Goal: Information Seeking & Learning: Learn about a topic

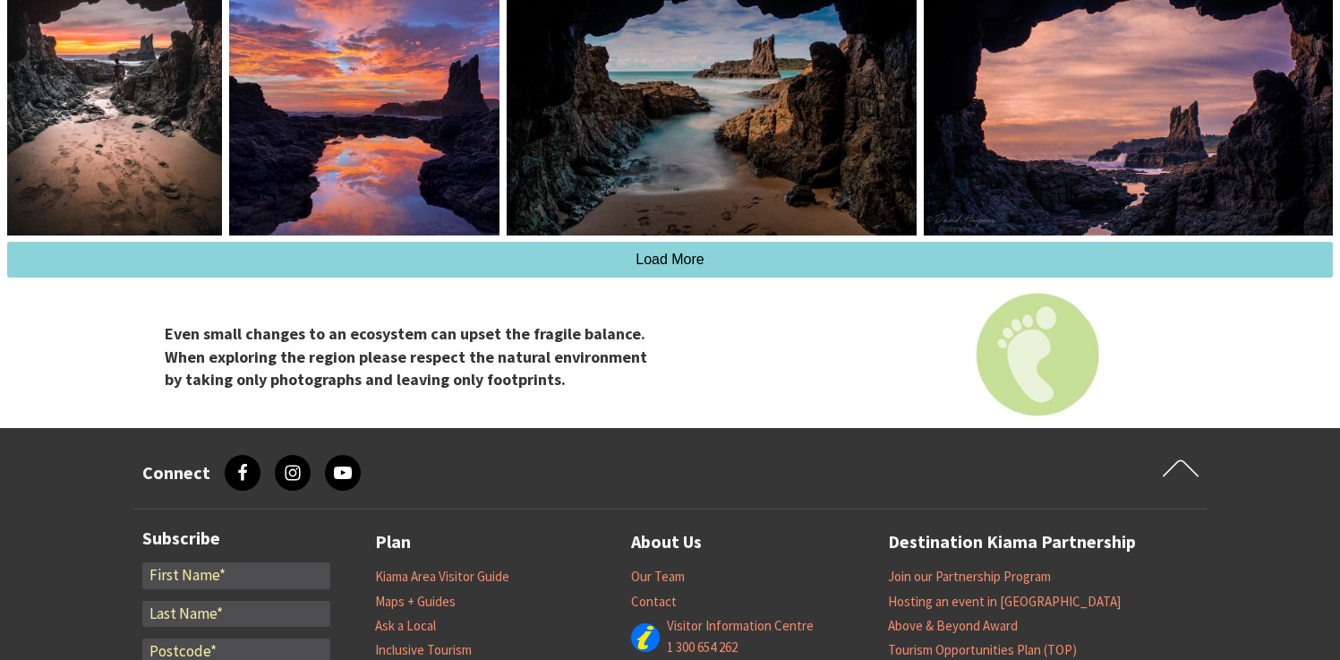
scroll to position [1945, 0]
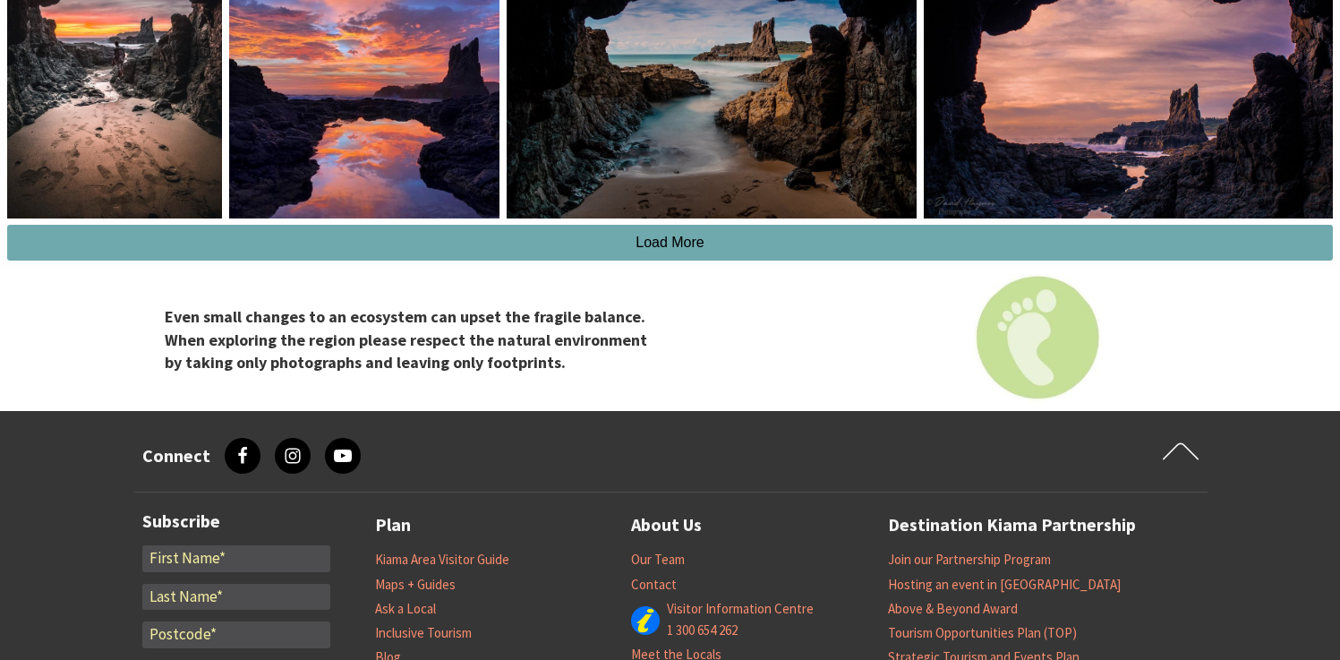
click at [347, 260] on button "Load More" at bounding box center [669, 243] width 1325 height 36
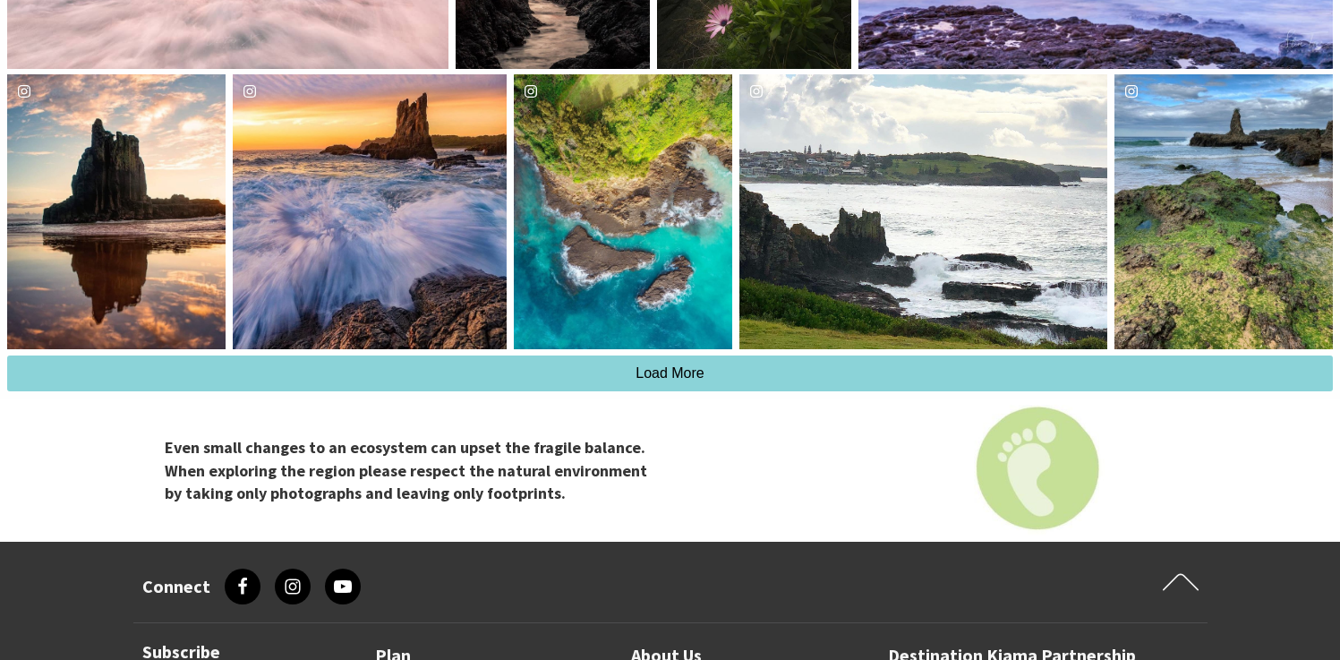
scroll to position [2359, 0]
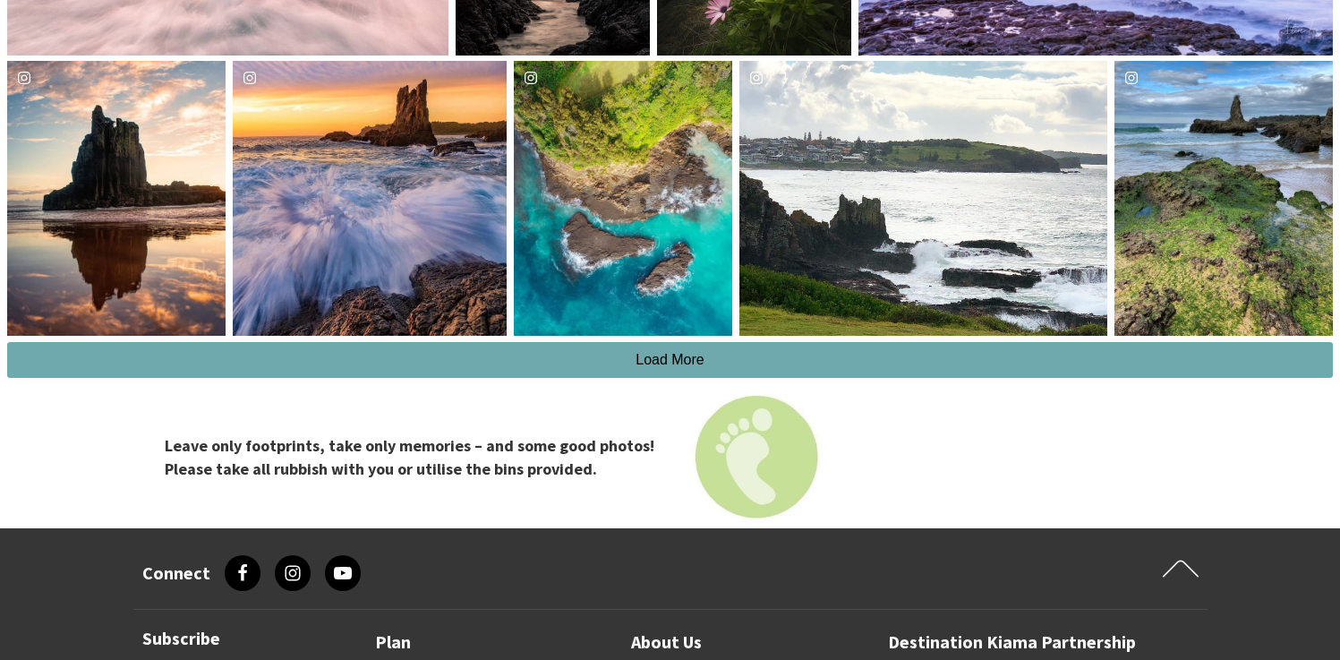
click at [471, 370] on button "Load More" at bounding box center [669, 360] width 1325 height 36
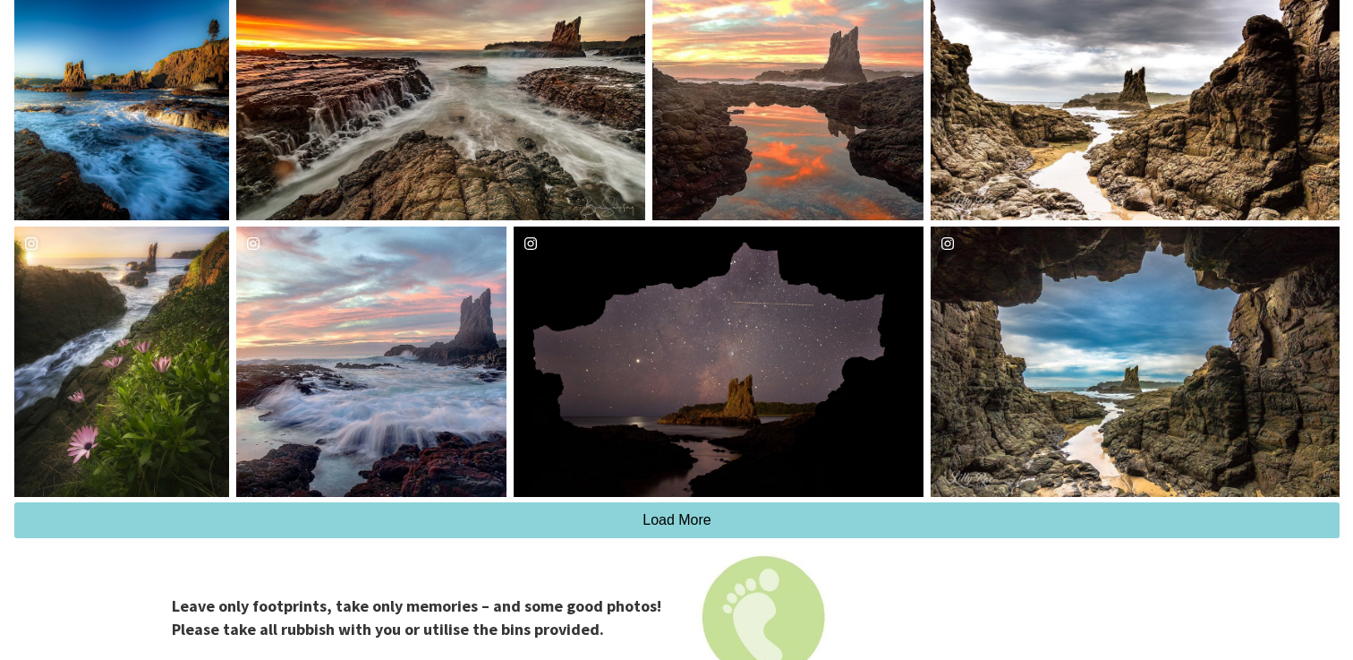
scroll to position [2753, 0]
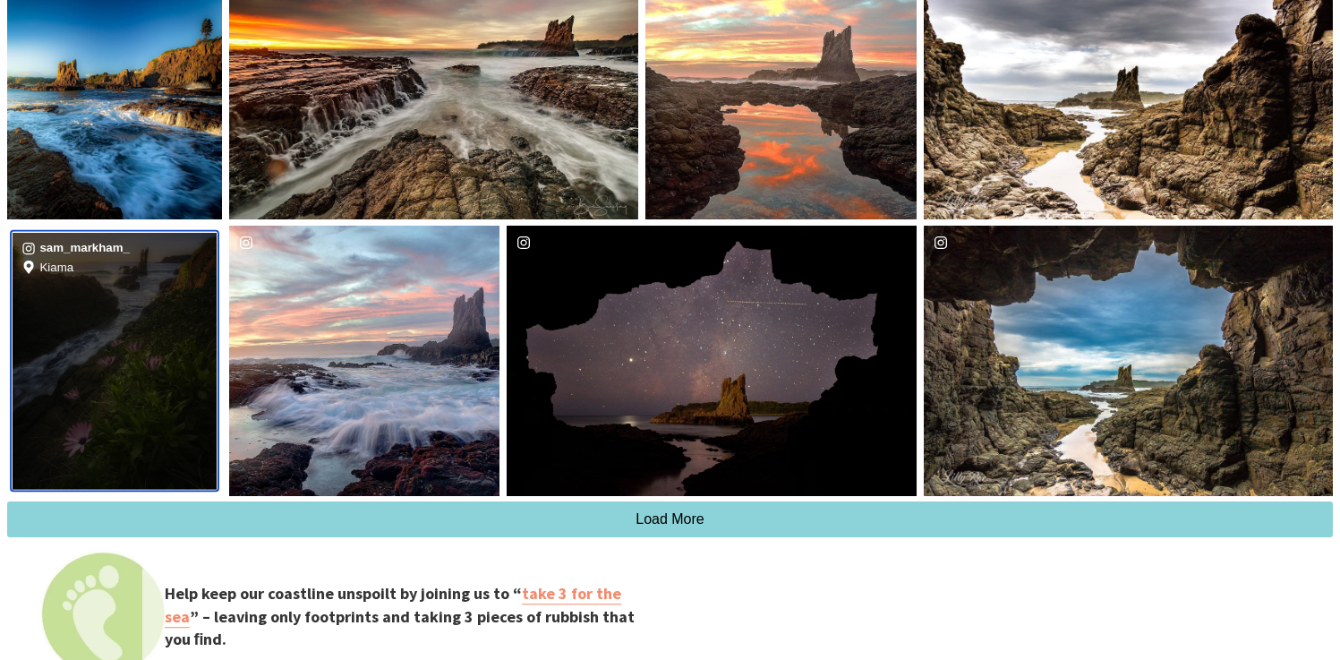
click at [100, 362] on div "sam_markham_ Location Kiama" at bounding box center [115, 361] width 204 height 257
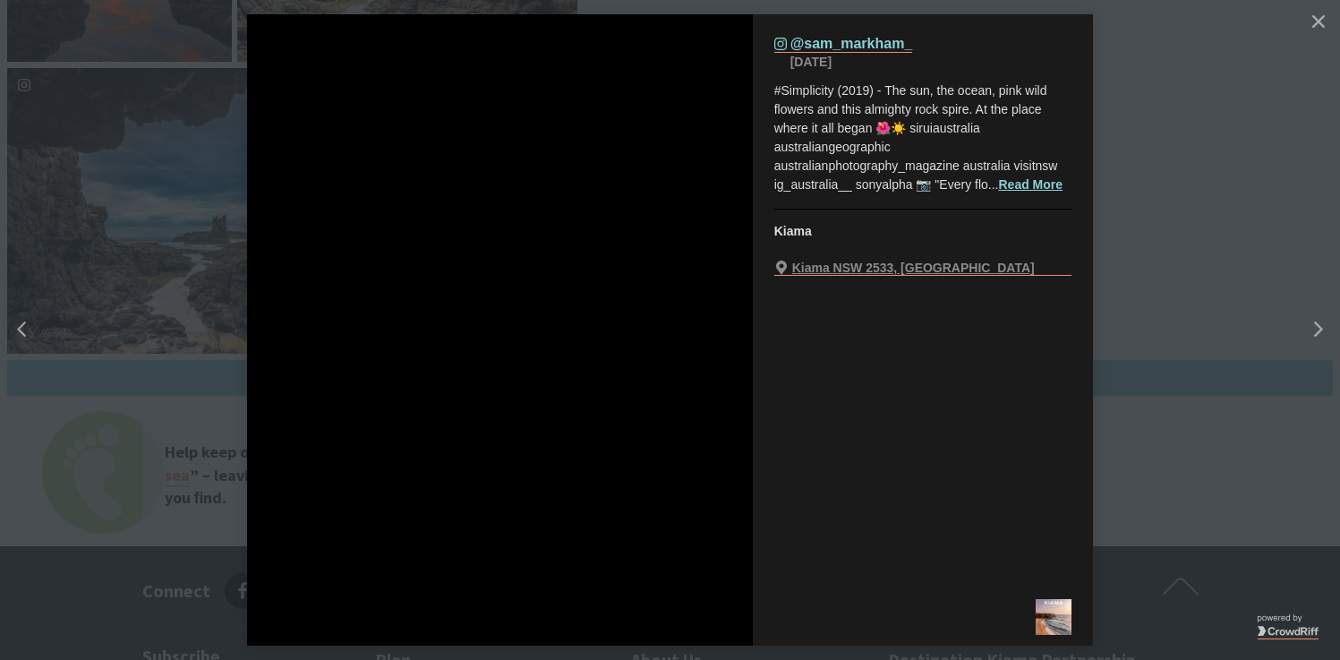
scroll to position [1594, 1374]
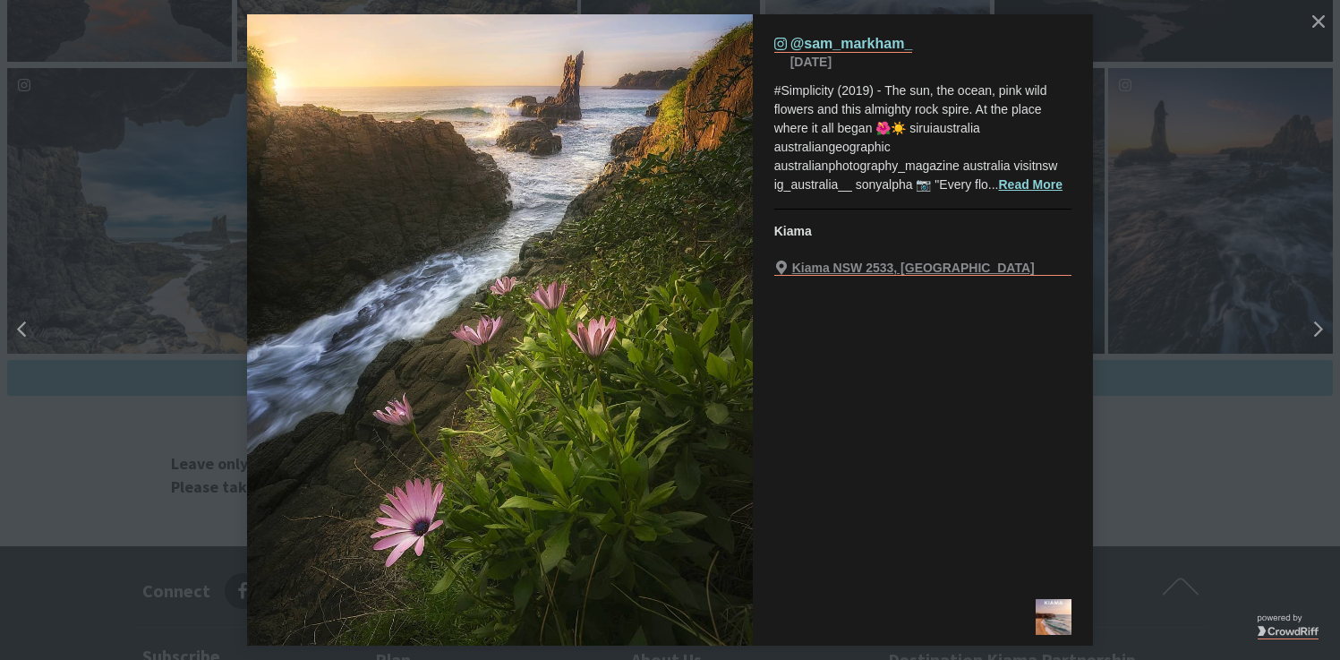
scroll to position [9, 9]
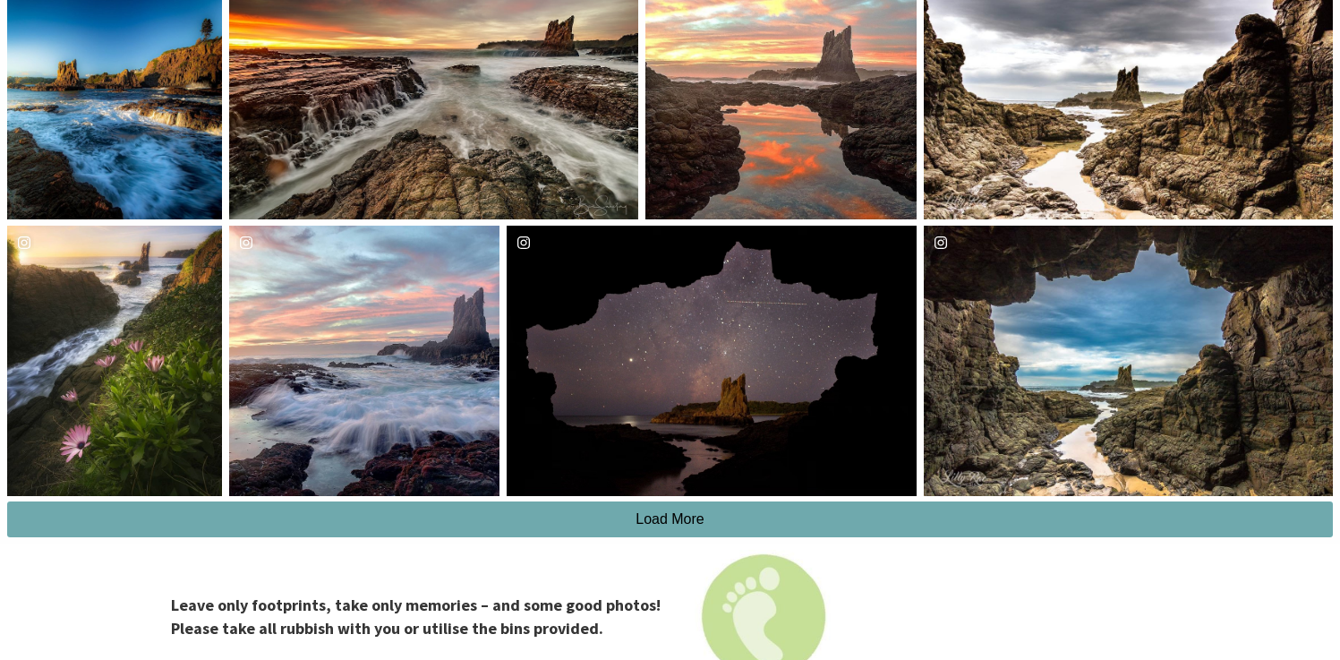
click at [614, 532] on button "Load More" at bounding box center [669, 519] width 1325 height 36
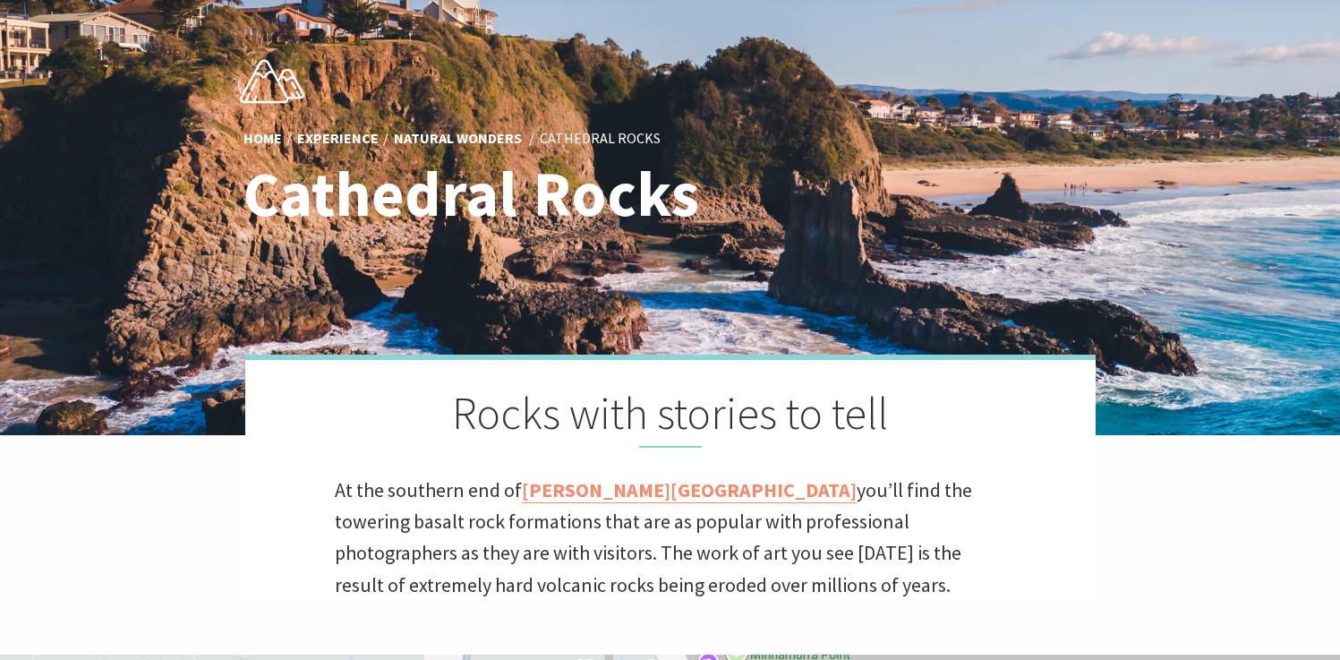
scroll to position [133, 0]
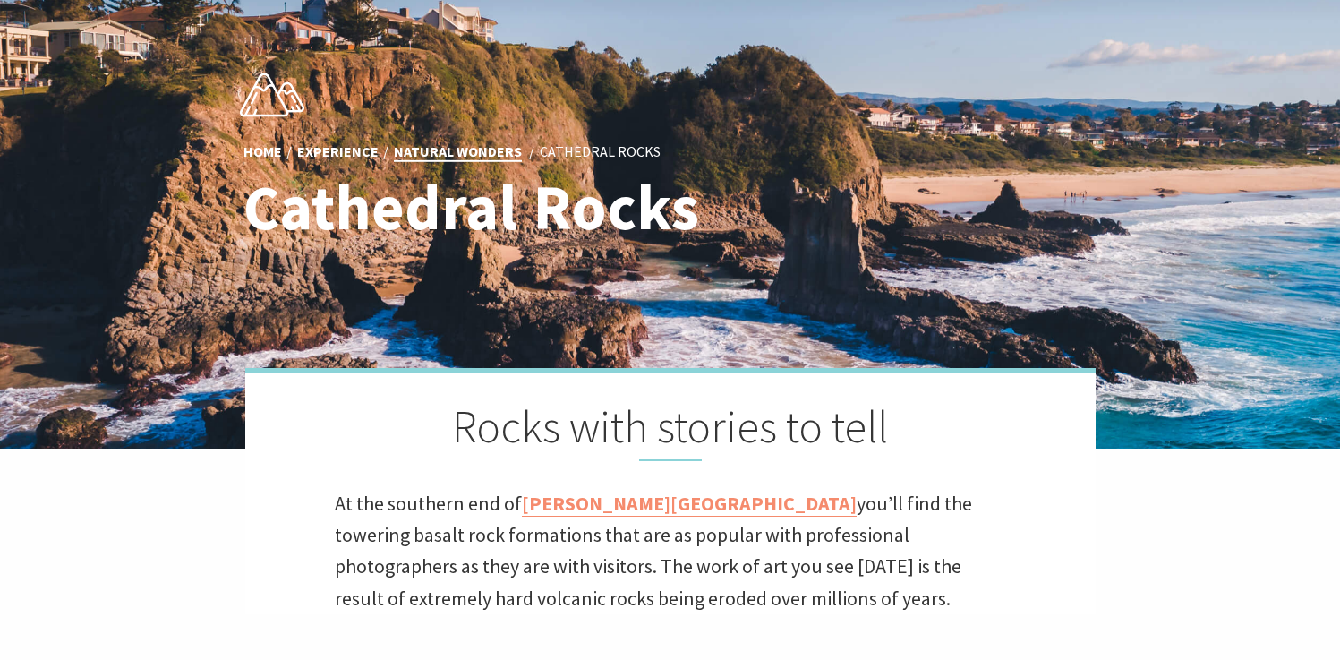
click at [460, 149] on link "Natural Wonders" at bounding box center [458, 152] width 128 height 20
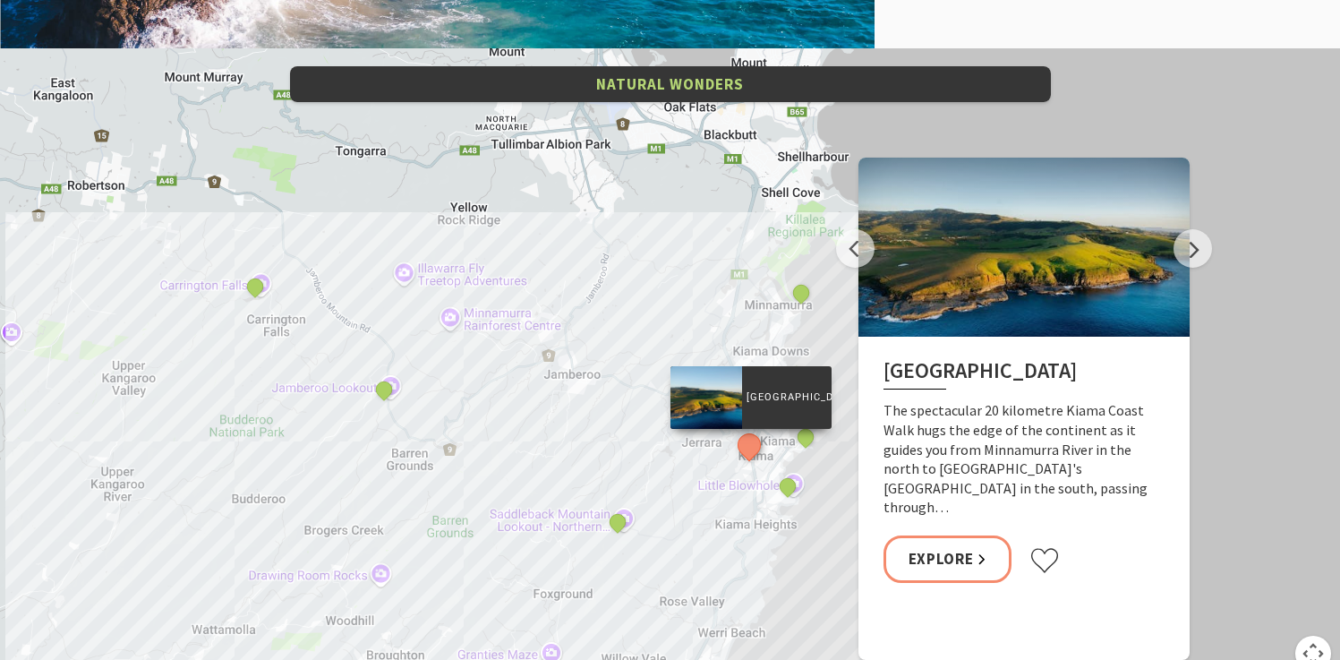
scroll to position [3518, 0]
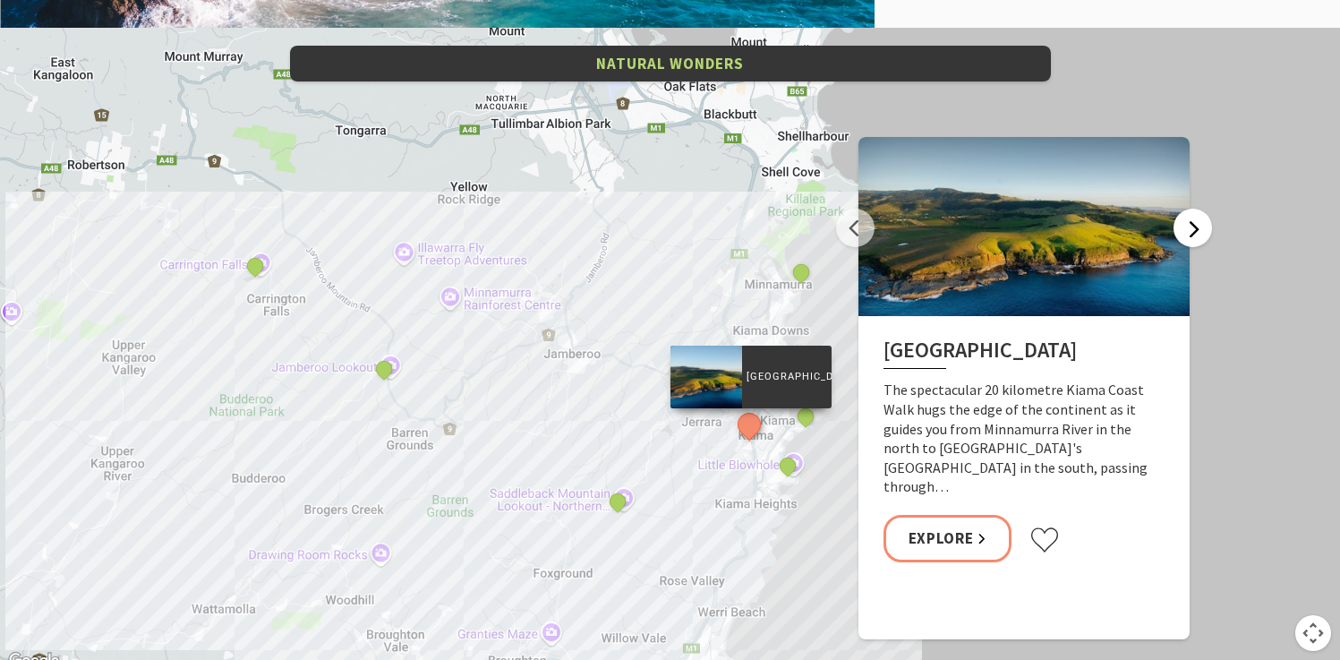
click at [1186, 229] on button "Next" at bounding box center [1192, 228] width 38 height 38
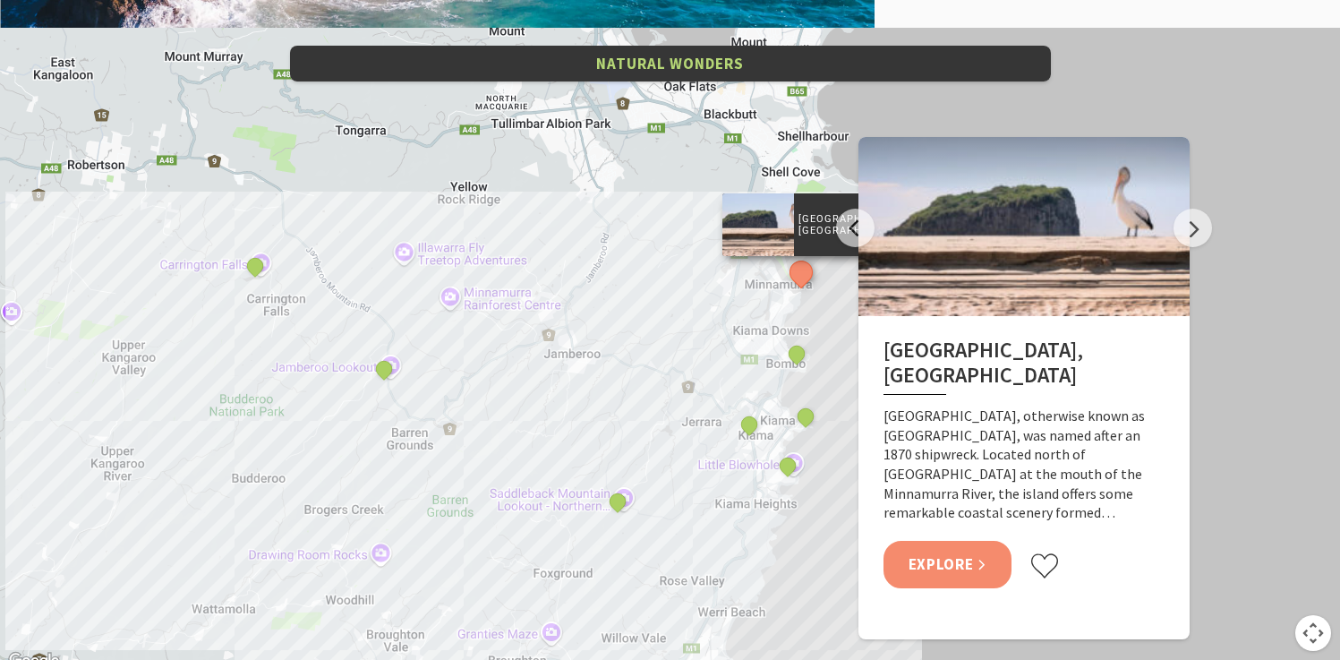
click at [971, 541] on link "Explore" at bounding box center [947, 564] width 129 height 47
click at [1190, 222] on button "Next" at bounding box center [1192, 228] width 38 height 38
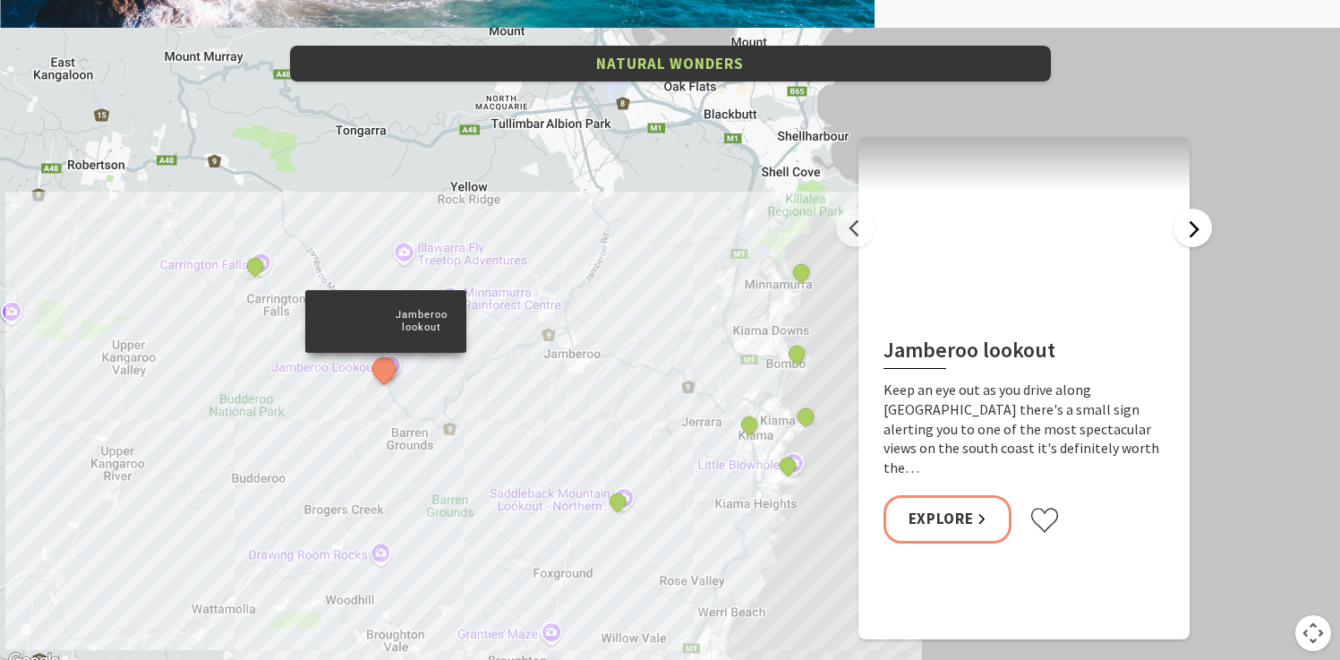
click at [1190, 222] on button "Next" at bounding box center [1192, 228] width 38 height 38
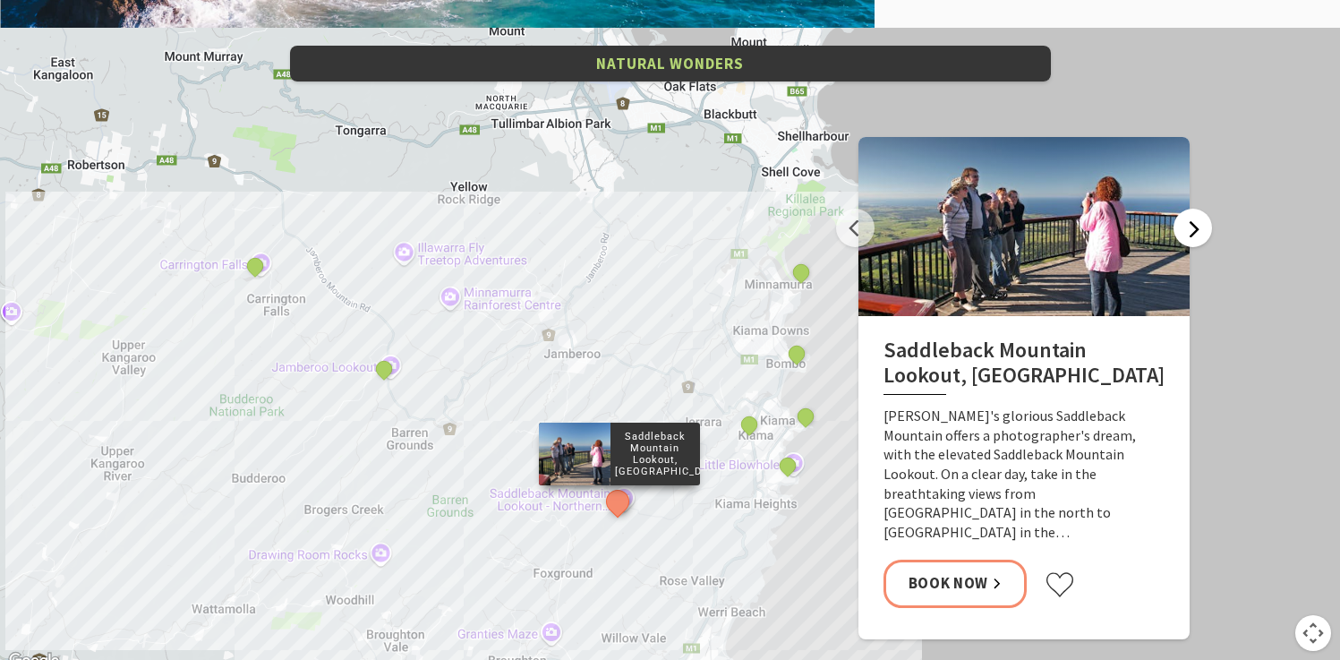
click at [1190, 222] on button "Next" at bounding box center [1192, 228] width 38 height 38
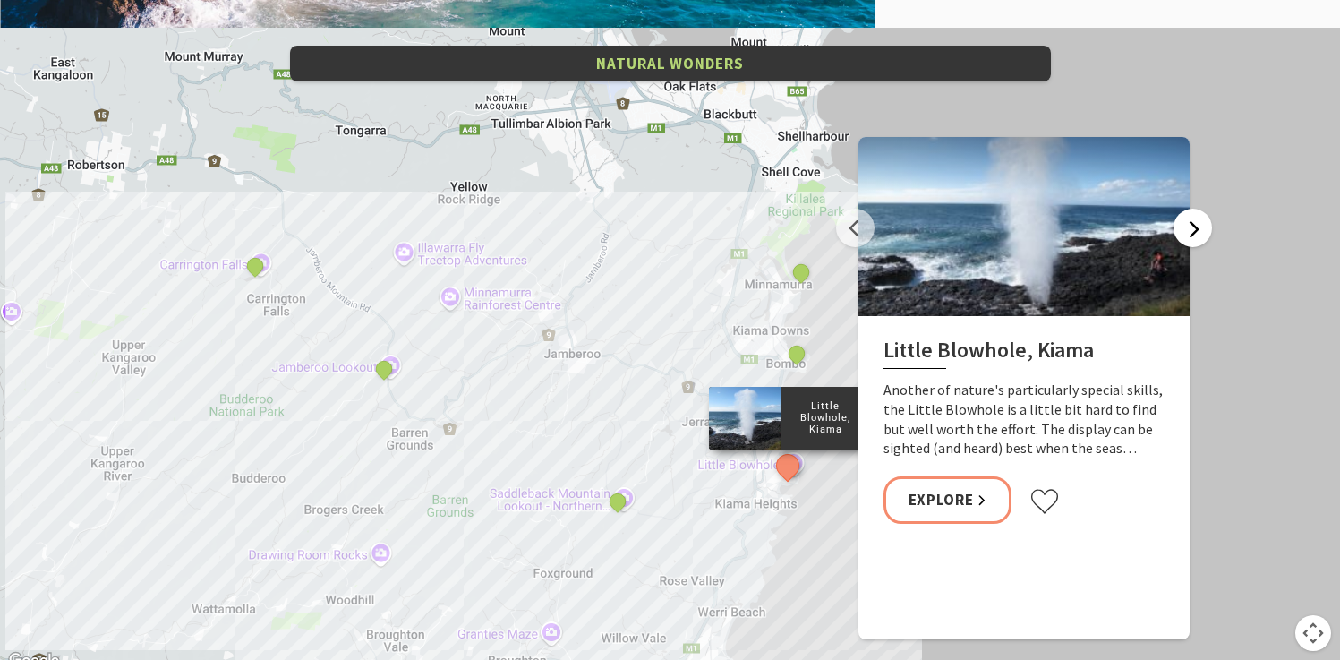
click at [1190, 222] on button "Next" at bounding box center [1192, 228] width 38 height 38
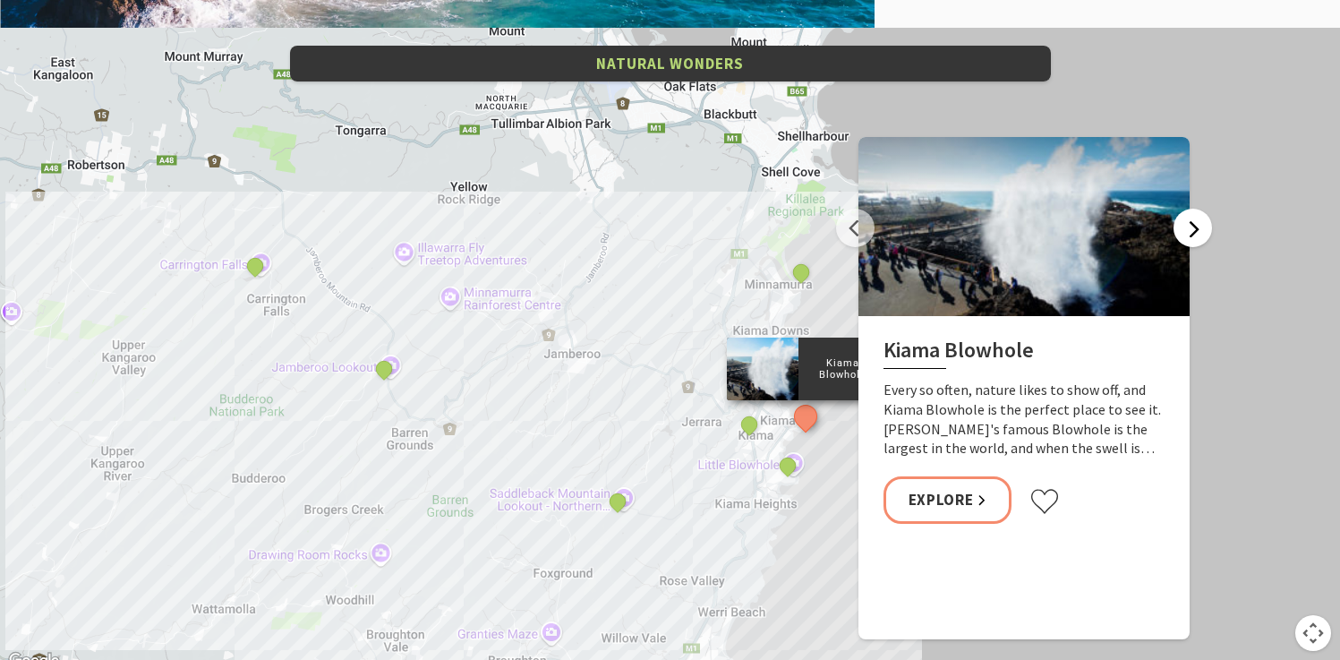
click at [1190, 222] on button "Next" at bounding box center [1192, 228] width 38 height 38
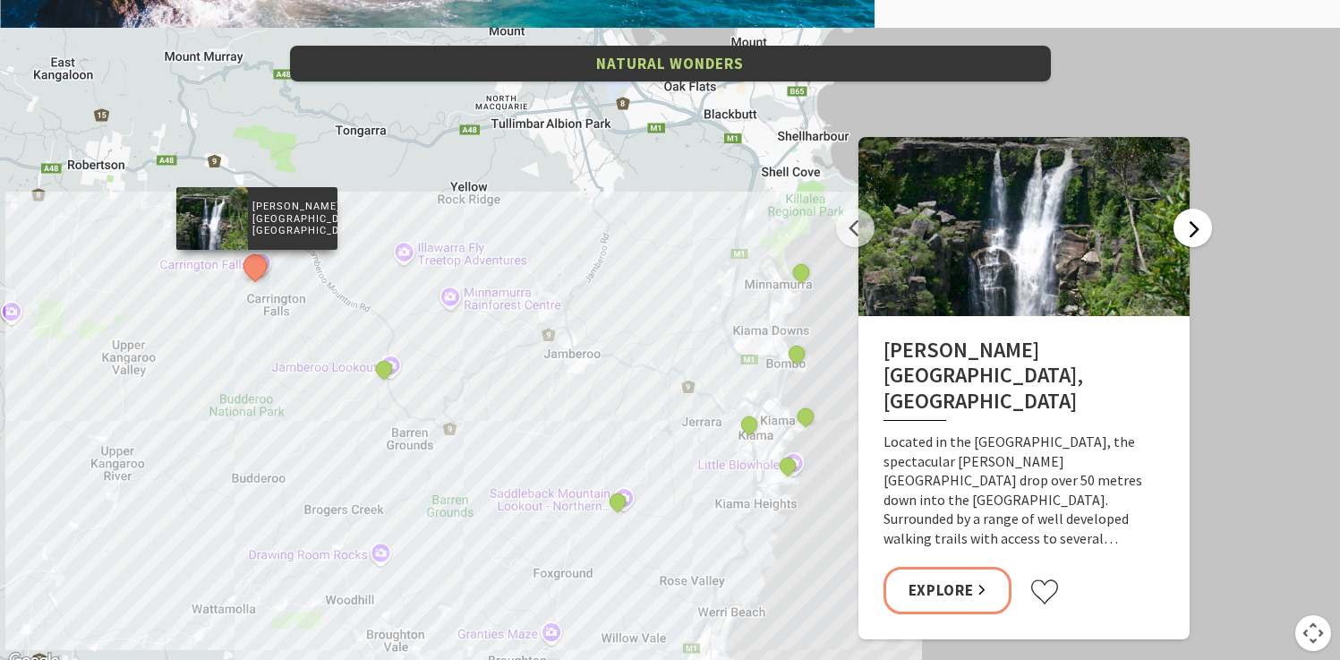
click at [1190, 222] on button "Next" at bounding box center [1192, 228] width 38 height 38
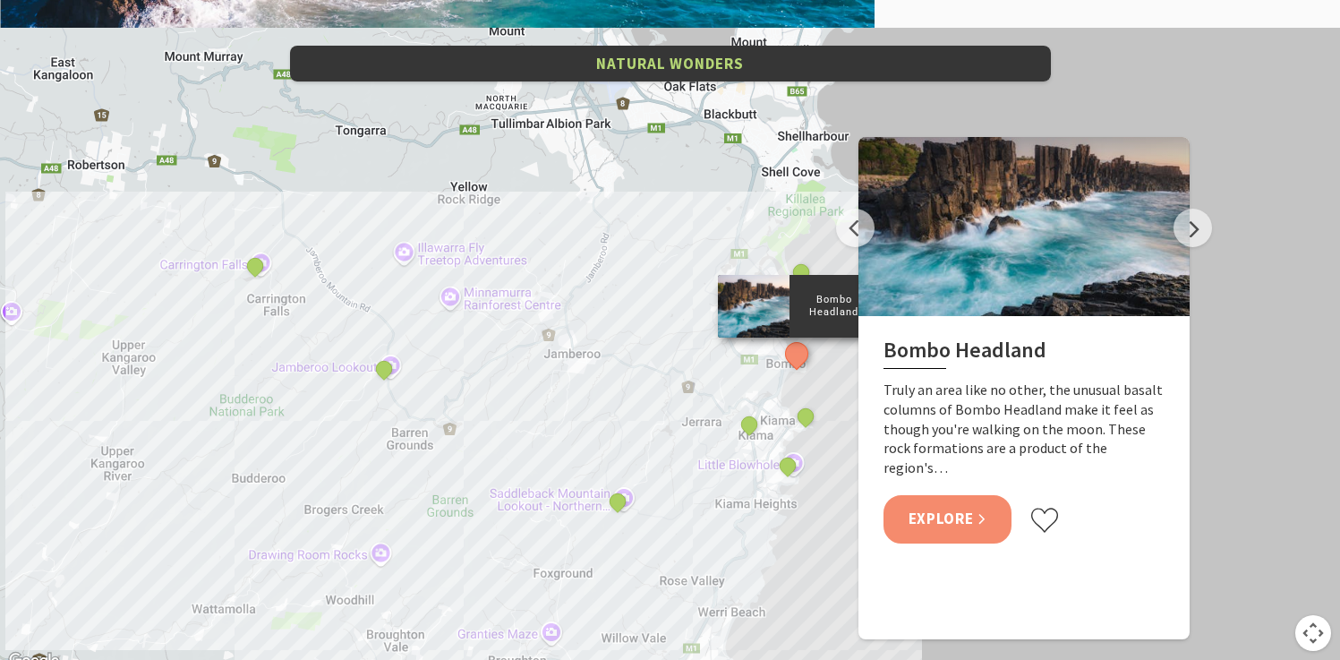
click at [931, 506] on link "Explore" at bounding box center [947, 518] width 129 height 47
click at [1201, 235] on button "Next" at bounding box center [1192, 228] width 38 height 38
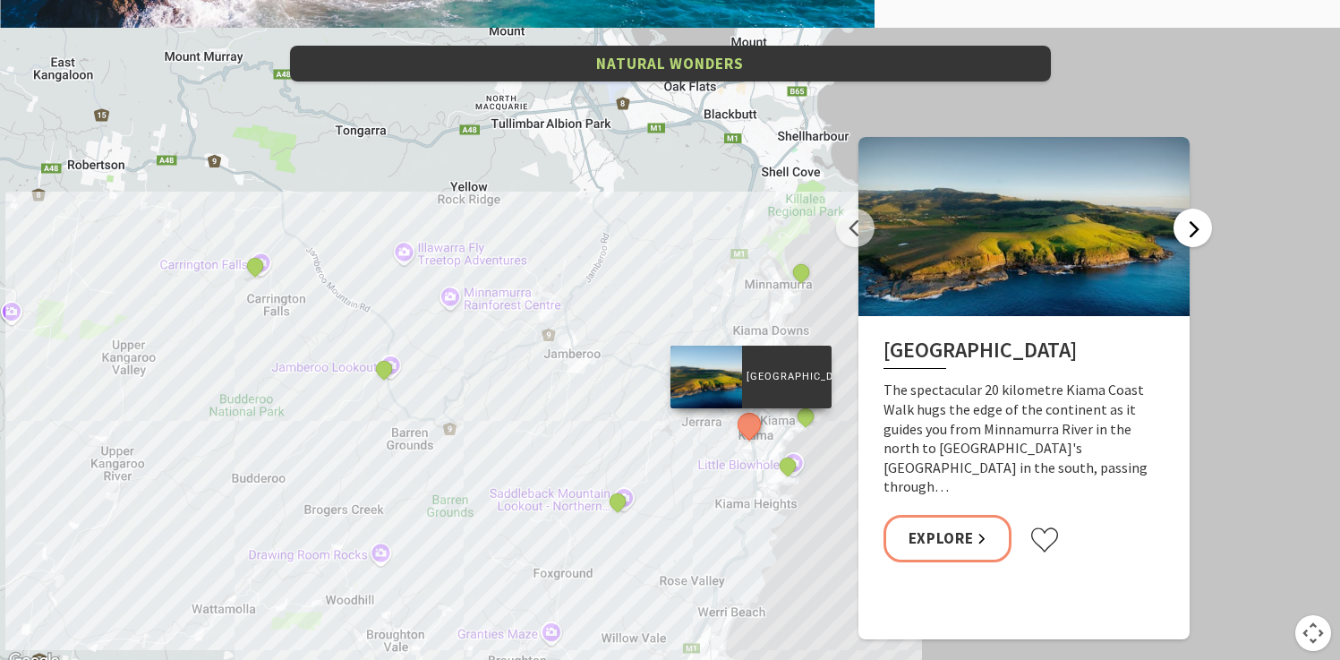
click at [1201, 235] on button "Next" at bounding box center [1192, 228] width 38 height 38
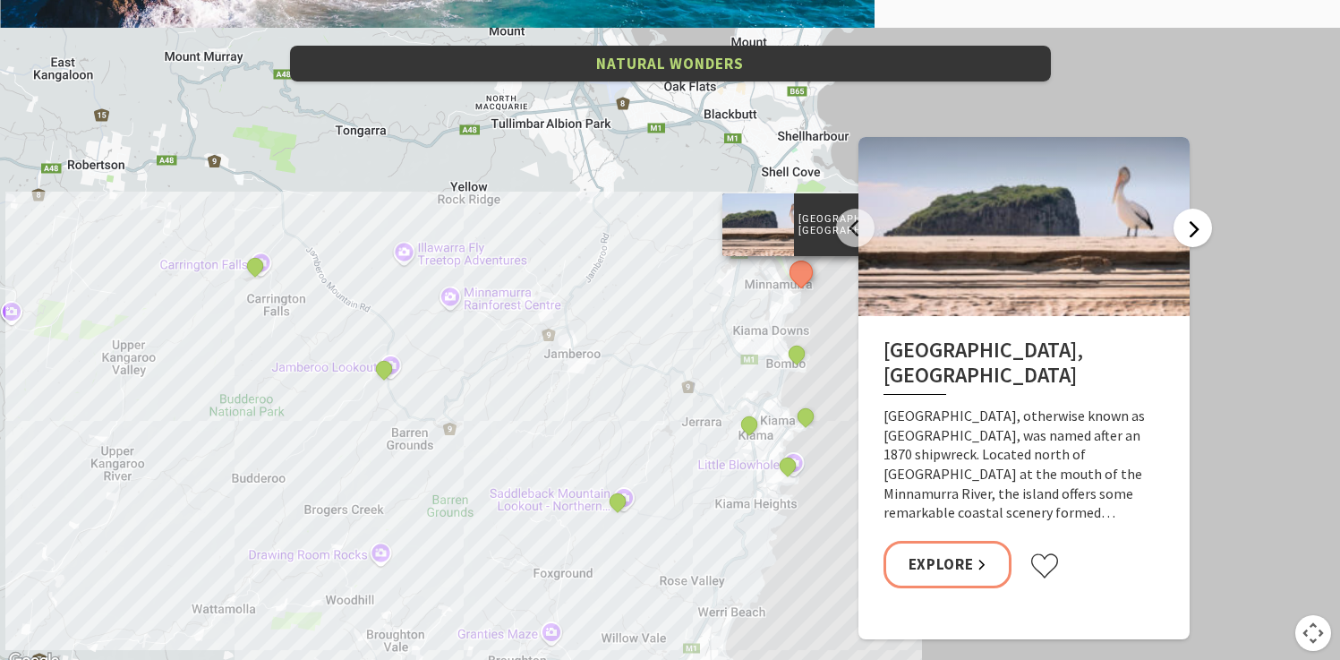
click at [1201, 235] on button "Next" at bounding box center [1192, 228] width 38 height 38
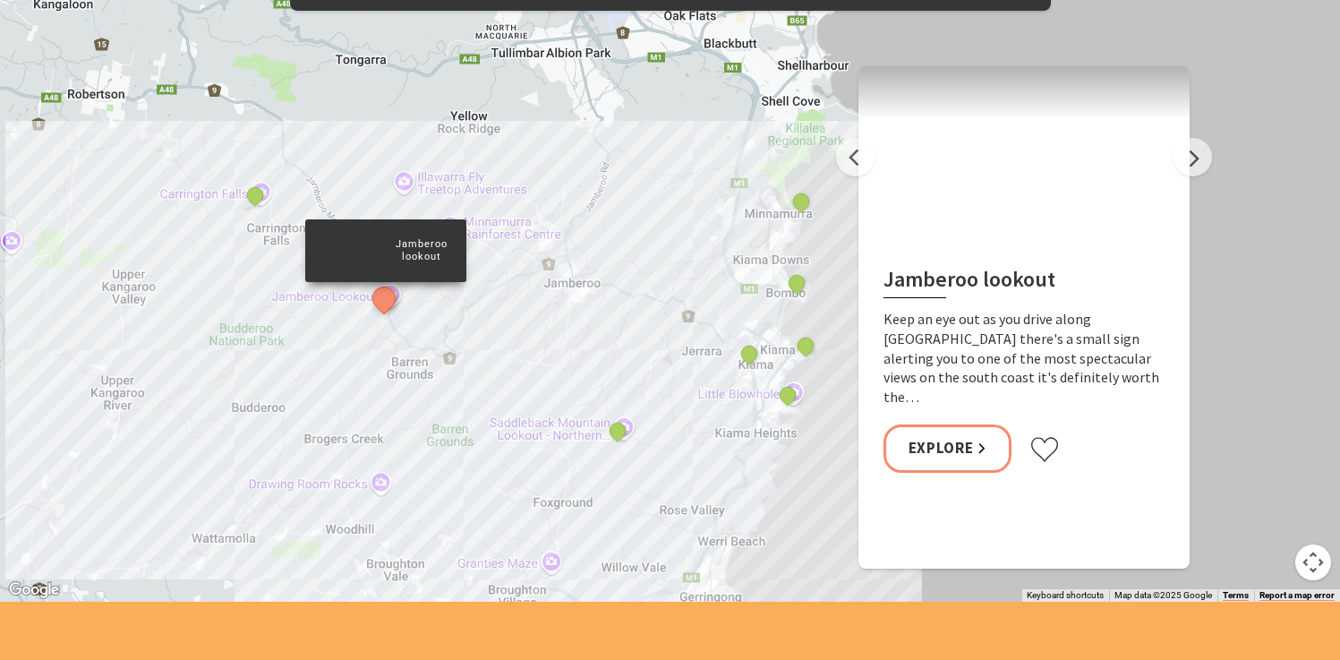
scroll to position [3617, 0]
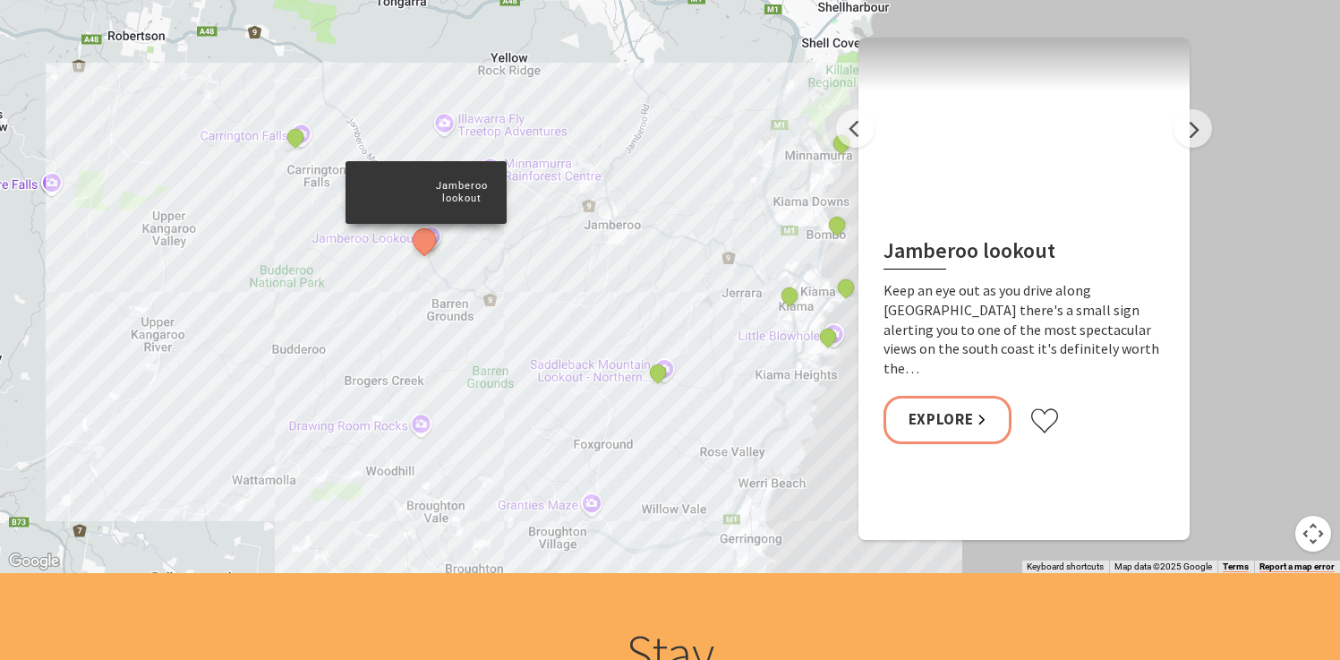
drag, startPoint x: 369, startPoint y: 361, endPoint x: 413, endPoint y: 329, distance: 53.9
click at [413, 329] on div "Kiama Coast Walk Rangoon Island, Minnamurra Jamberoo lookout Saddleback Mountai…" at bounding box center [670, 250] width 1340 height 644
click at [380, 421] on div "Kiama Coast Walk Rangoon Island, Minnamurra Jamberoo lookout Saddleback Mountai…" at bounding box center [670, 250] width 1340 height 644
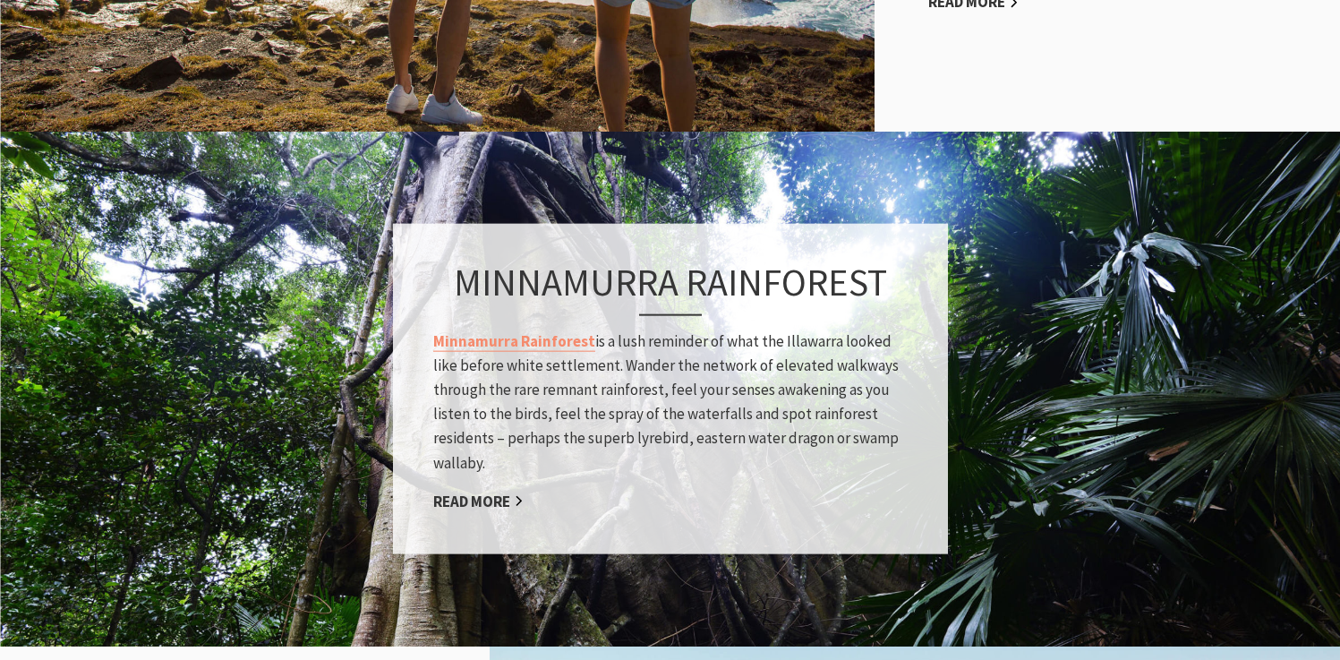
scroll to position [1351, 0]
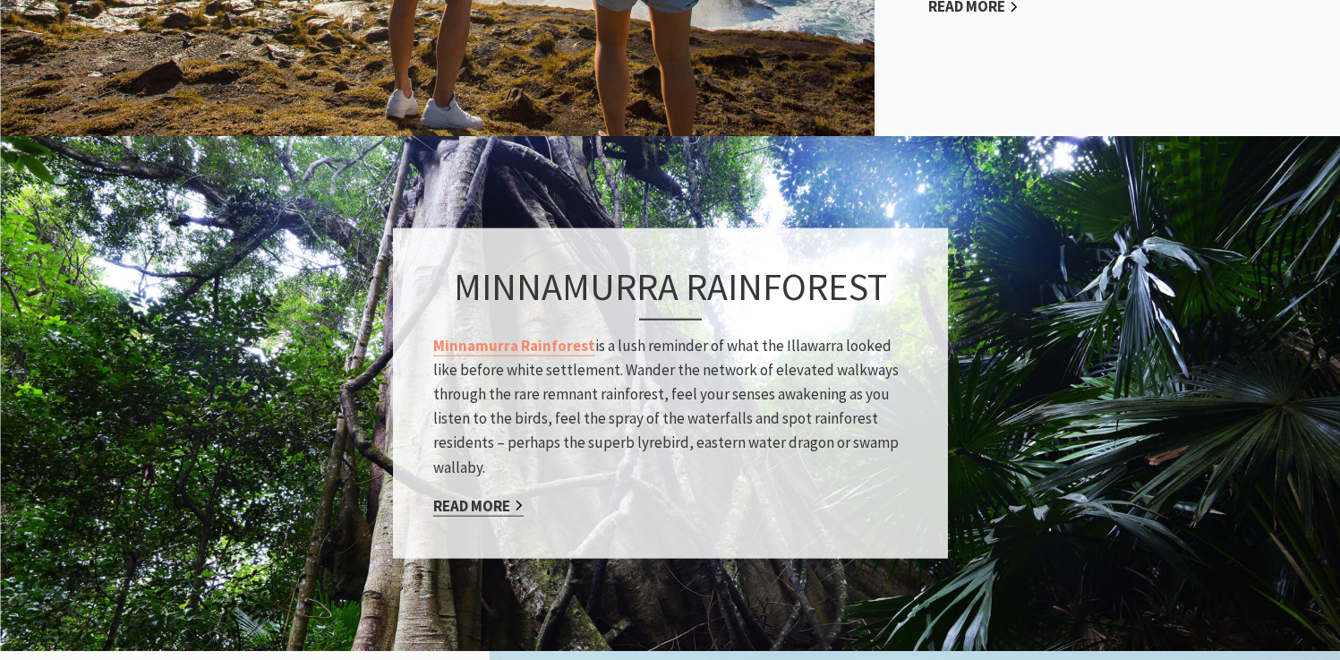
click at [504, 502] on link "Read More" at bounding box center [478, 505] width 90 height 21
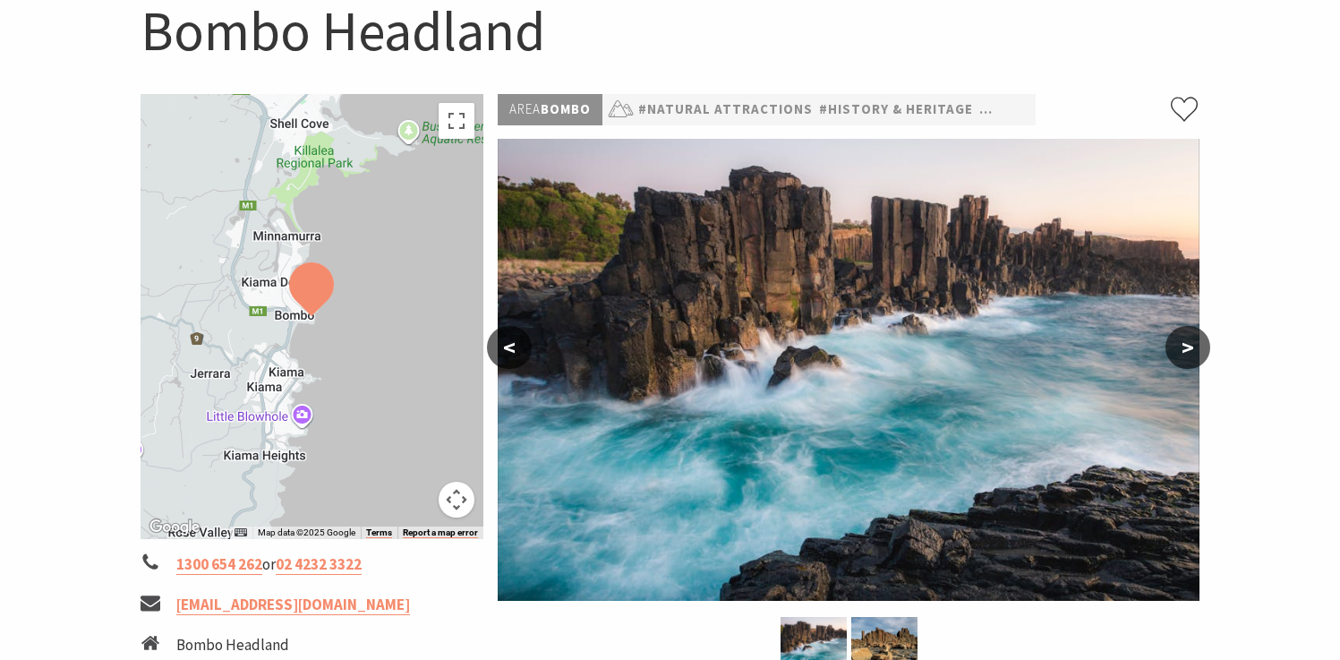
scroll to position [205, 0]
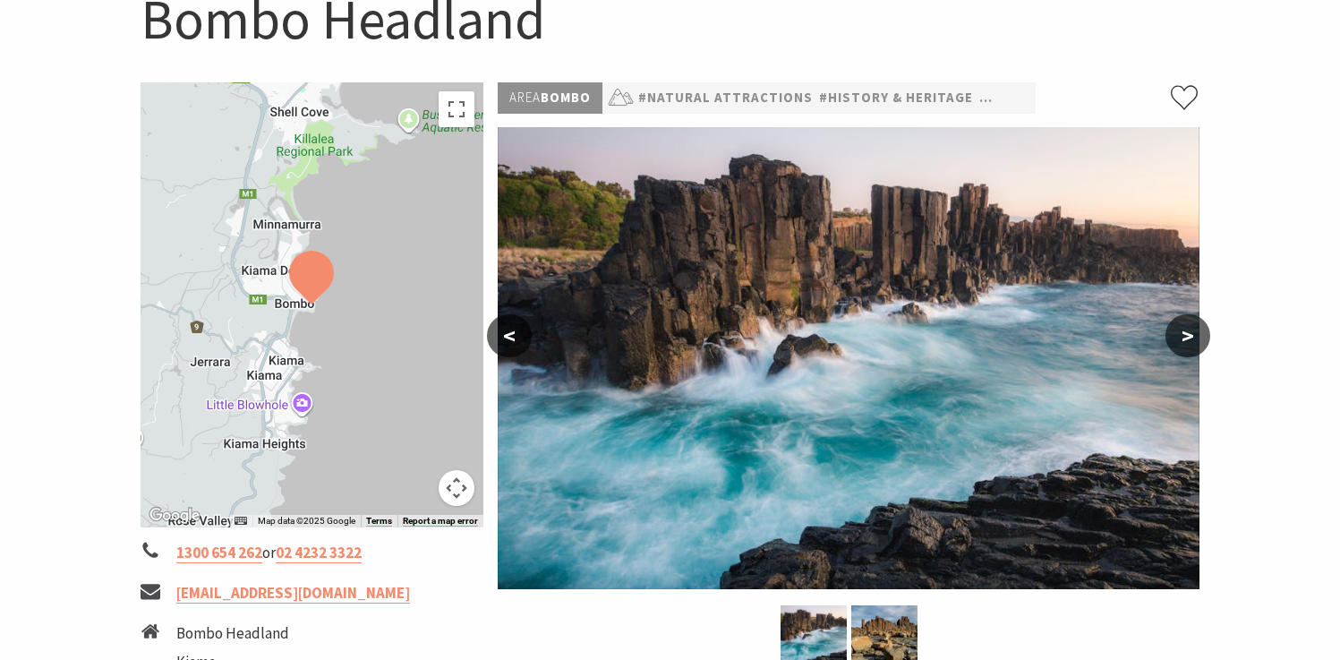
click at [1206, 329] on button ">" at bounding box center [1187, 335] width 45 height 43
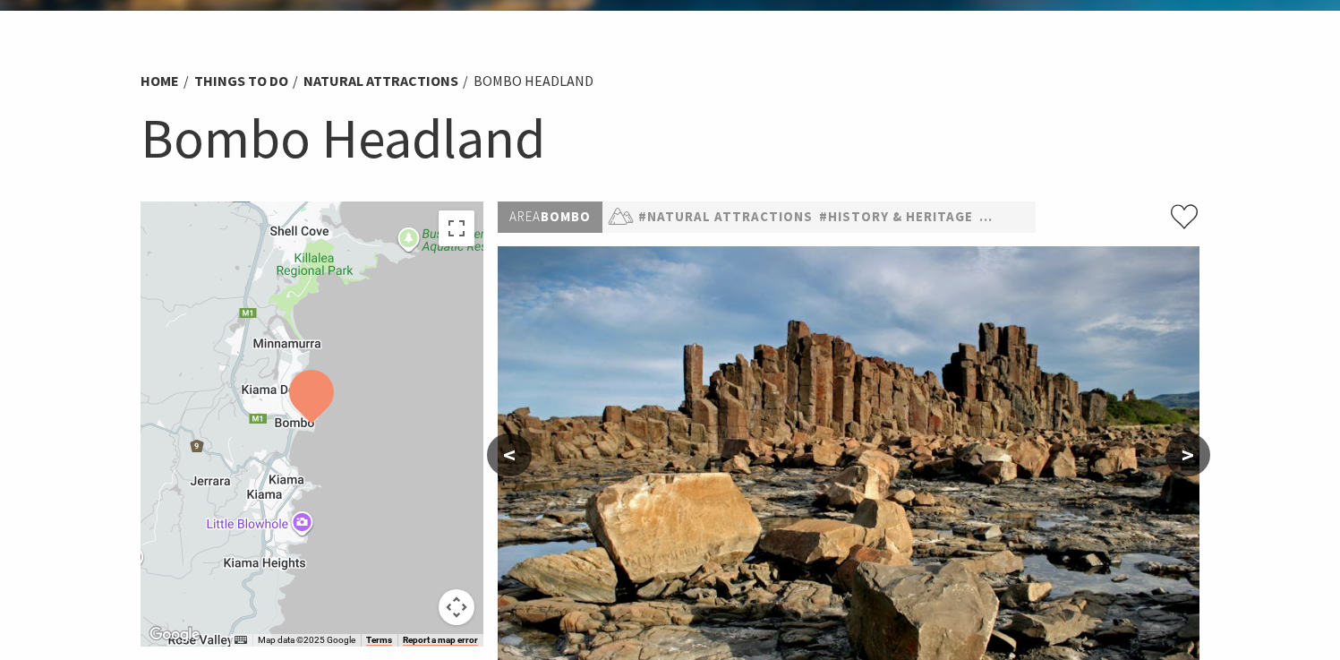
scroll to position [0, 0]
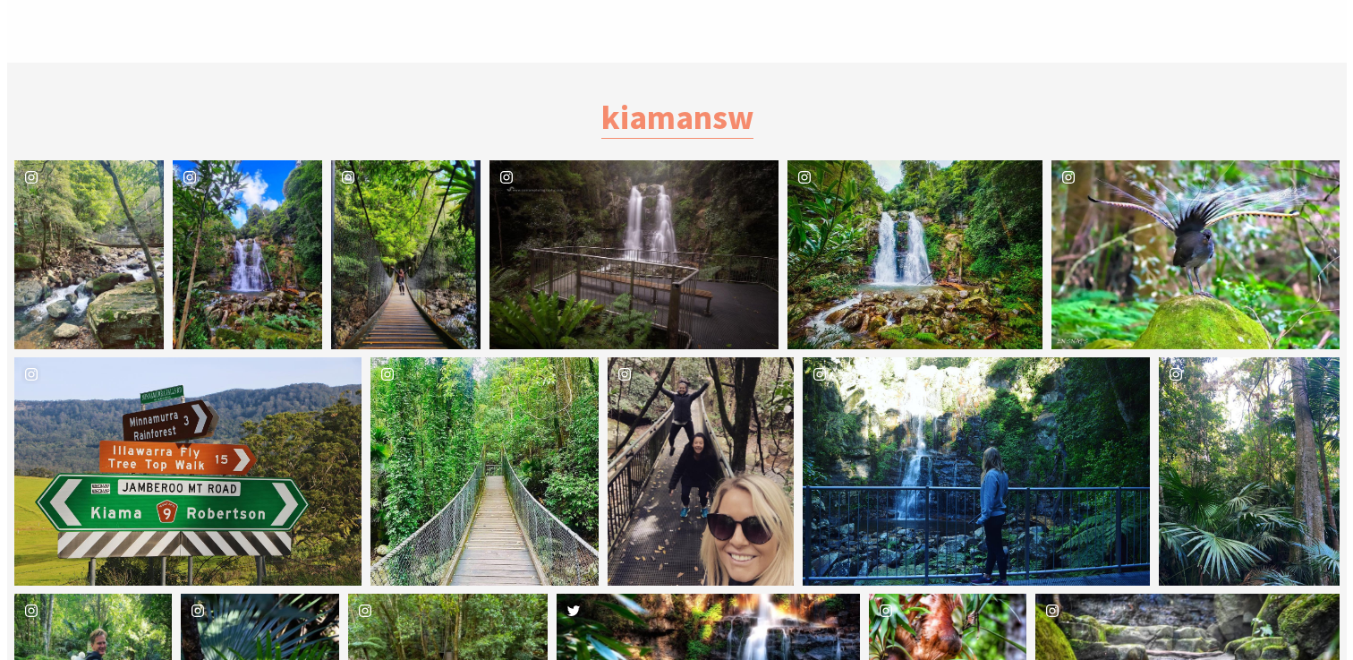
scroll to position [4004, 0]
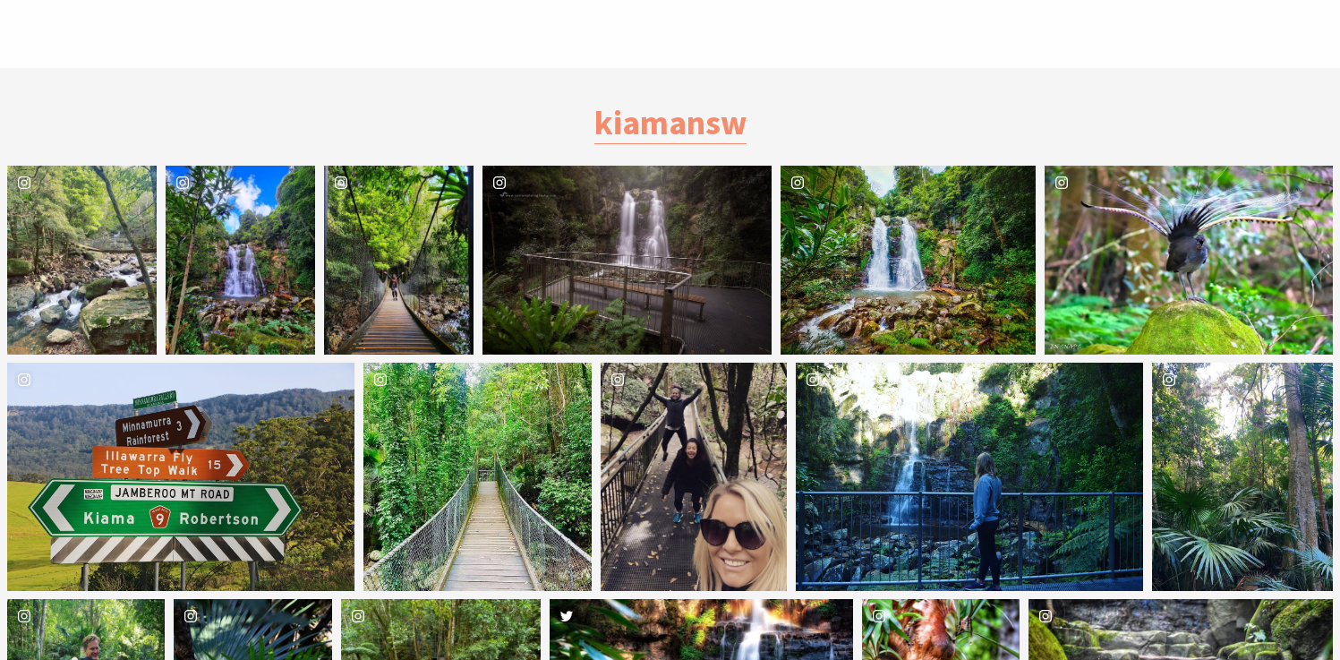
click at [926, 241] on div "ironandwhiskey" at bounding box center [907, 260] width 255 height 189
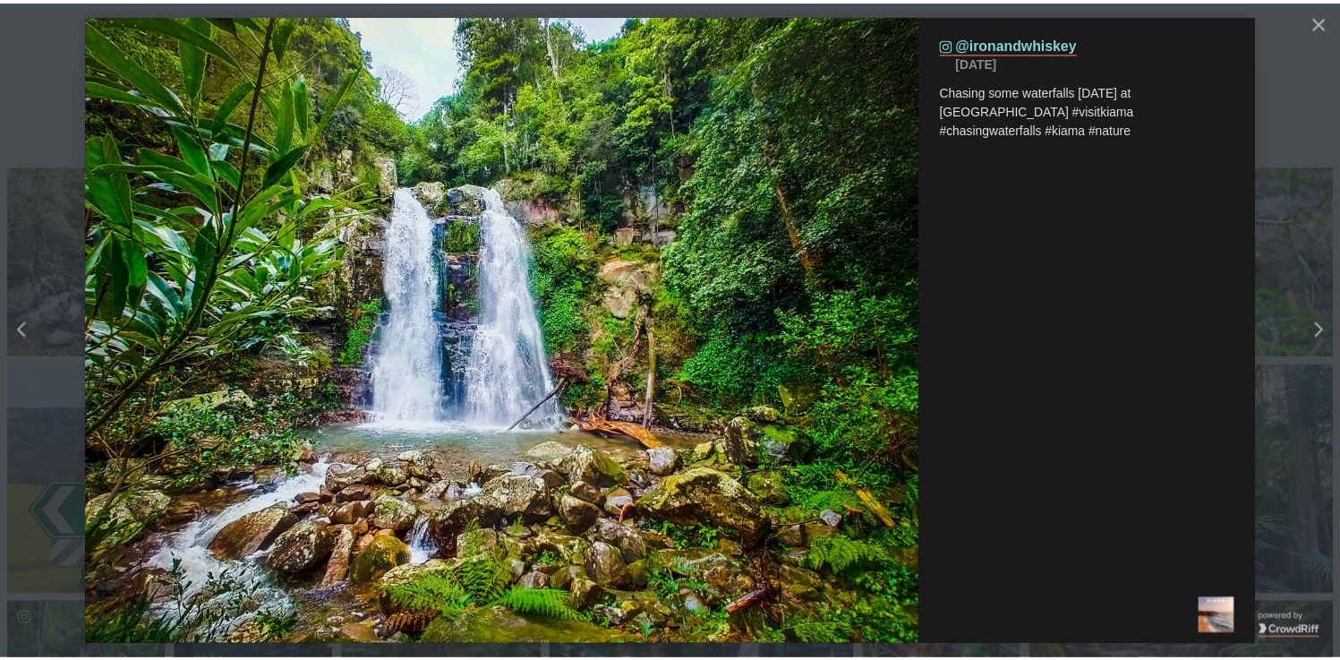
scroll to position [722, 1362]
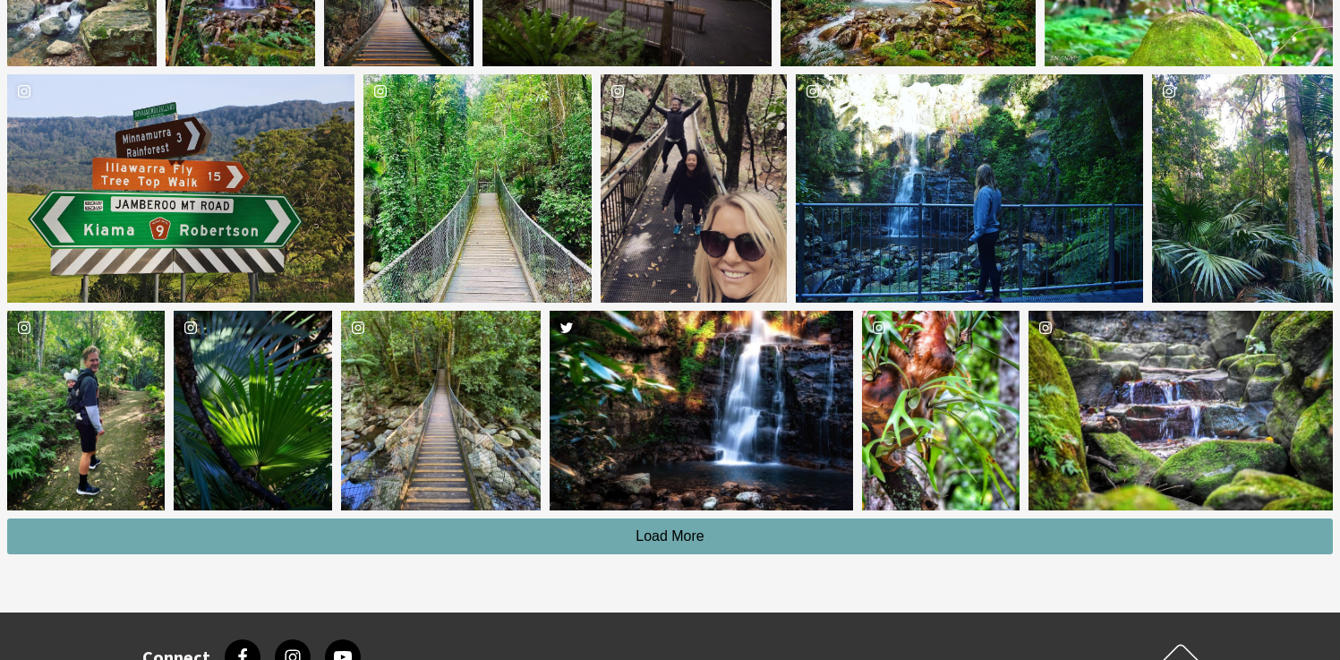
click at [719, 518] on button "Load More" at bounding box center [669, 536] width 1325 height 36
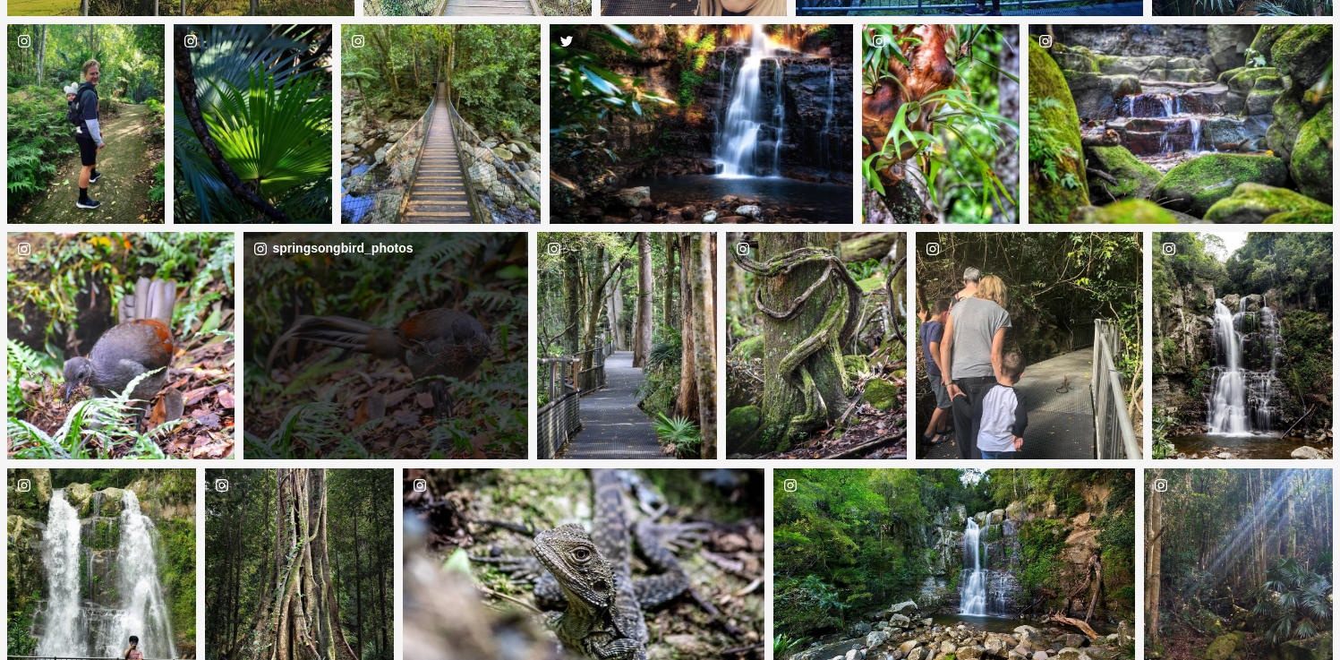
scroll to position [4603, 0]
